Goal: Transaction & Acquisition: Purchase product/service

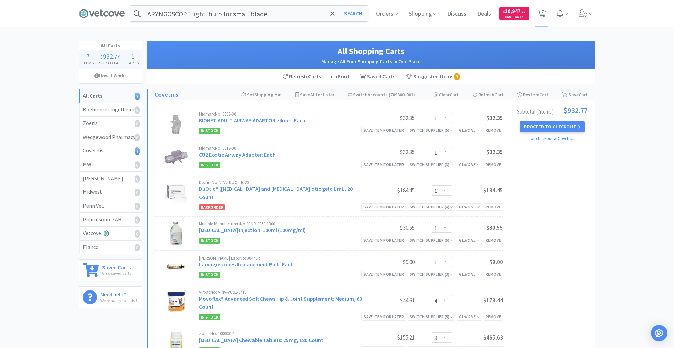
select select "1"
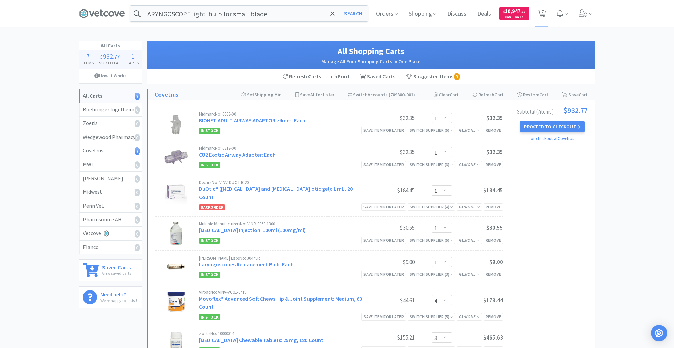
select select "4"
select select "3"
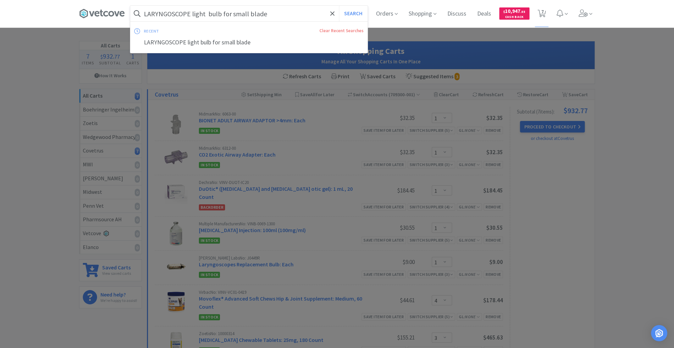
click at [281, 17] on input "LARYNGOSCOPE light bulb for small blade" at bounding box center [248, 14] width 237 height 16
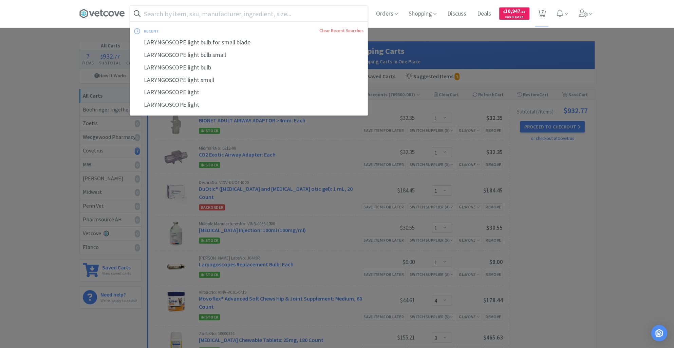
paste input "[PERSON_NAME] Laryngoscope Blade Handles Battery Pack - Laryngoscope Blade Hand…"
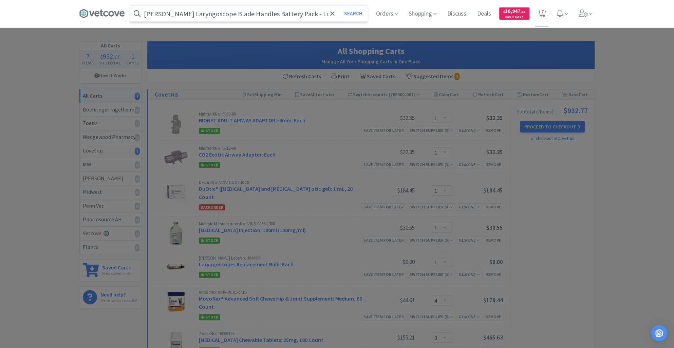
scroll to position [0, 79]
type input "[PERSON_NAME] Laryngoscope Blade Handles Battery Pack - Laryngoscope Blade Hand…"
click at [348, 6] on button "Search" at bounding box center [353, 14] width 28 height 16
select select "1"
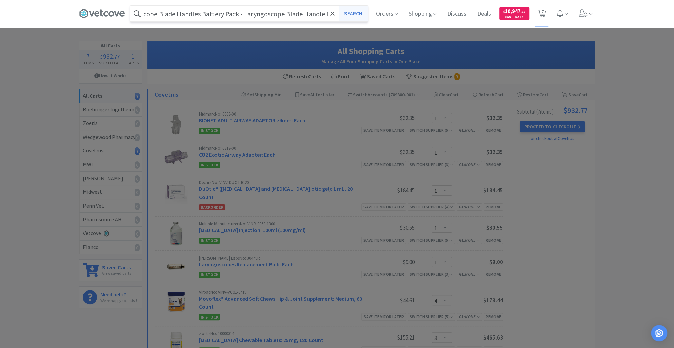
select select "1"
select select "4"
select select "3"
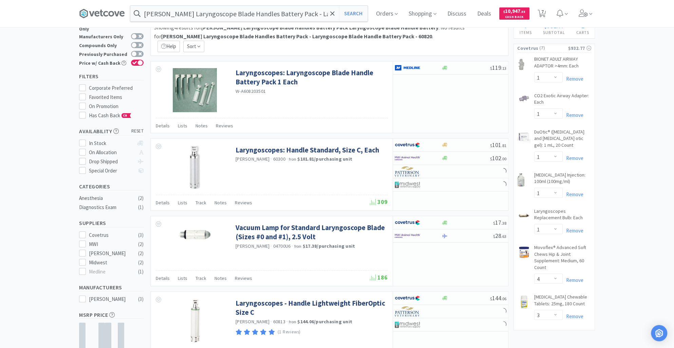
scroll to position [83, 0]
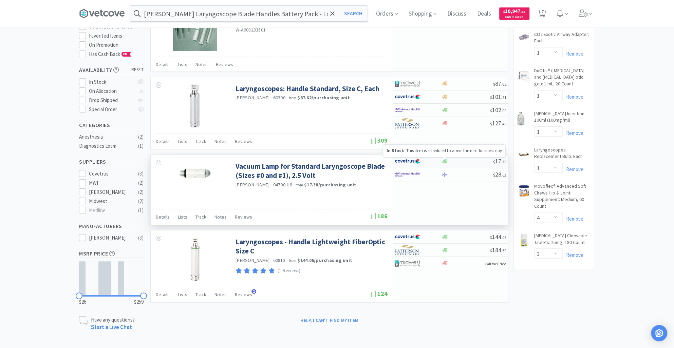
click at [443, 163] on icon at bounding box center [444, 161] width 5 height 5
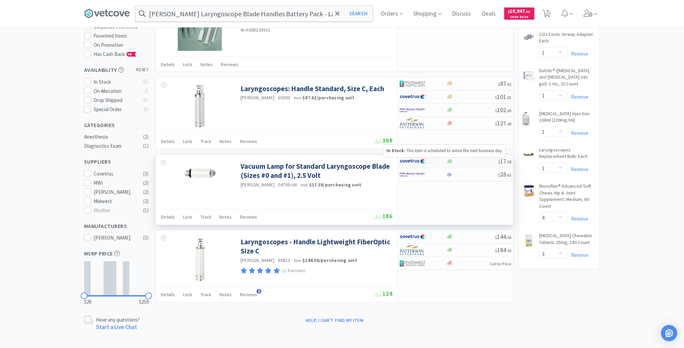
select select "1"
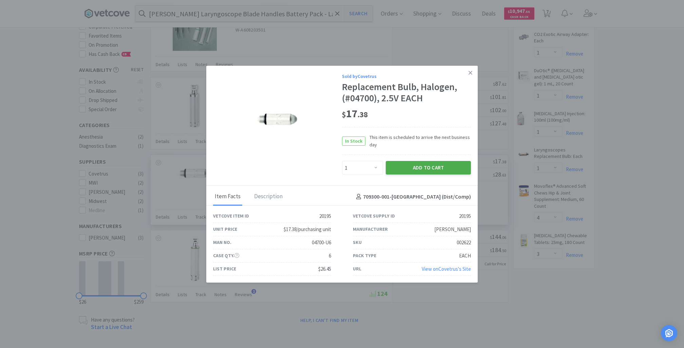
click at [431, 168] on button "Add to Cart" at bounding box center [428, 168] width 85 height 14
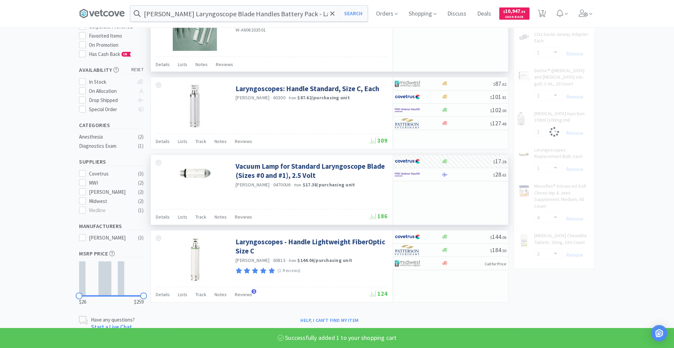
select select "1"
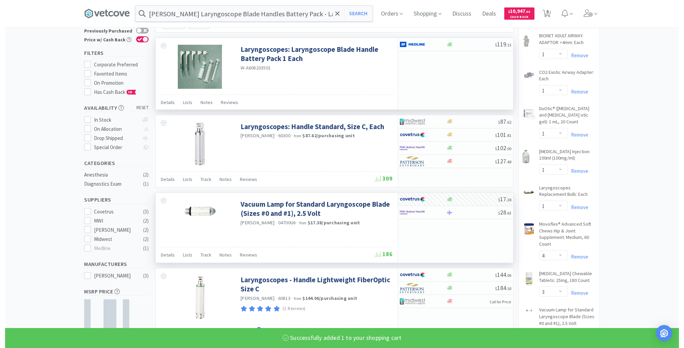
scroll to position [0, 0]
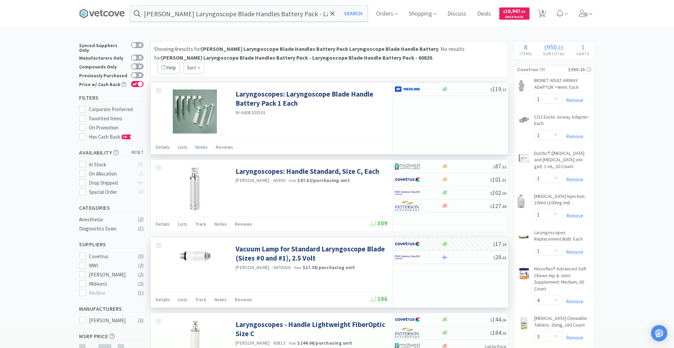
click at [201, 117] on img at bounding box center [195, 112] width 44 height 44
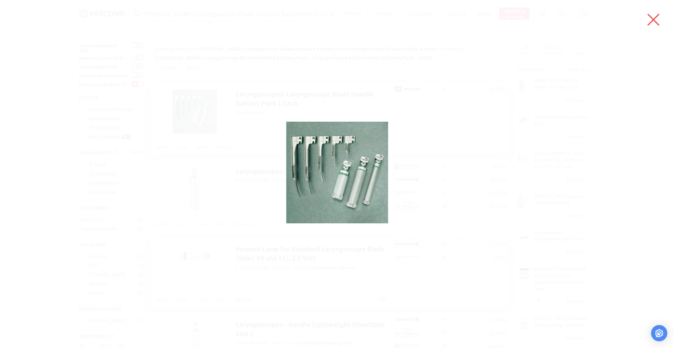
click at [652, 18] on icon at bounding box center [653, 20] width 12 height 12
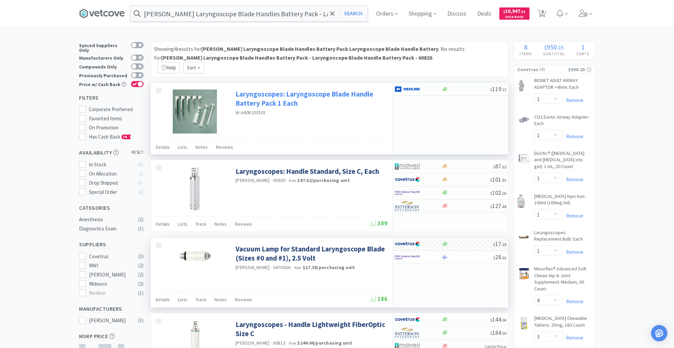
click at [336, 91] on link "Laryngoscopes: Laryngoscope Blade Handle Battery Pack 1 Each" at bounding box center [310, 99] width 150 height 19
